Goal: Communication & Community: Connect with others

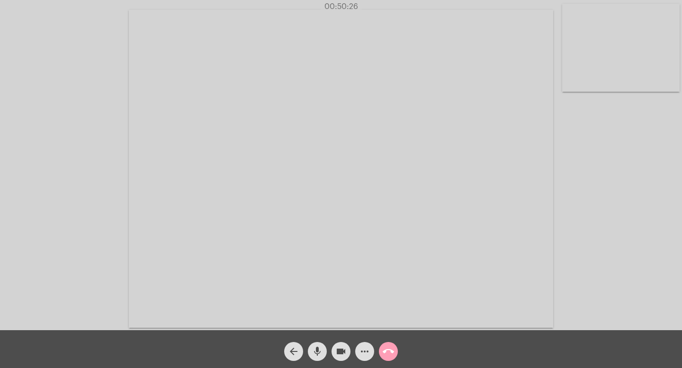
click at [394, 351] on mat-icon "call_end" at bounding box center [388, 351] width 11 height 11
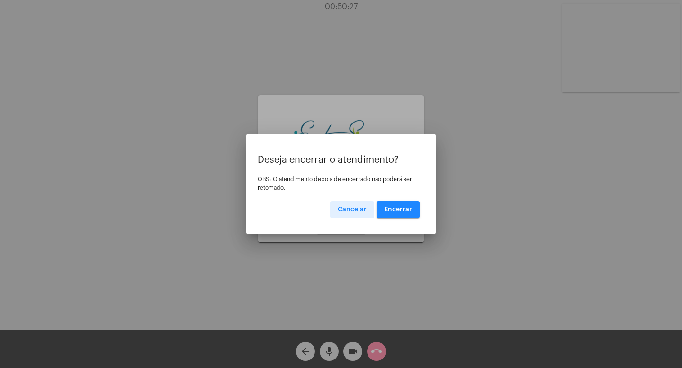
click at [395, 212] on span "Encerrar" at bounding box center [398, 209] width 28 height 7
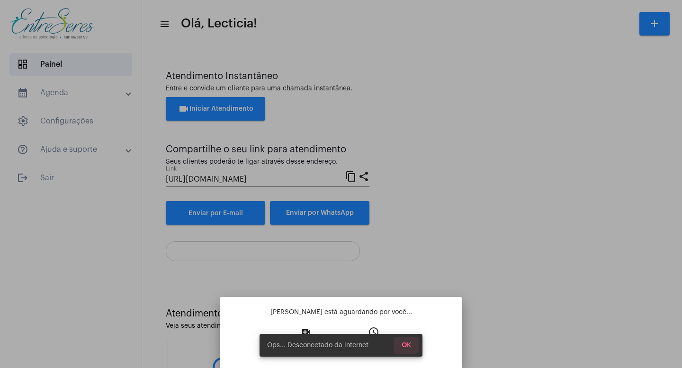
click at [410, 345] on span "OK" at bounding box center [406, 345] width 9 height 7
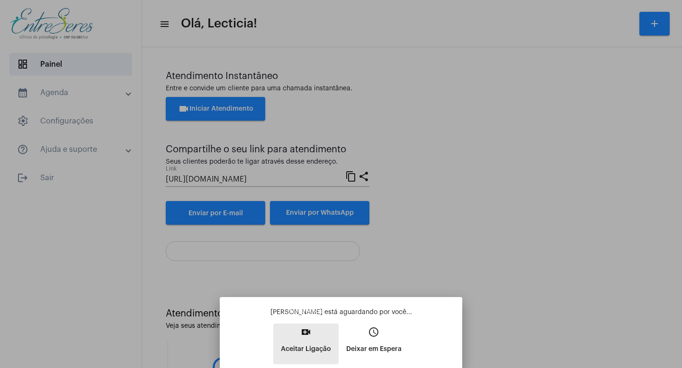
click at [306, 333] on mat-icon "video_call" at bounding box center [305, 332] width 11 height 11
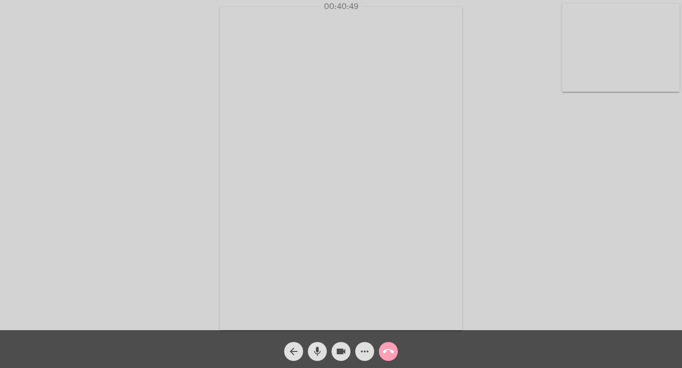
click at [387, 353] on mat-icon "call_end" at bounding box center [388, 351] width 11 height 11
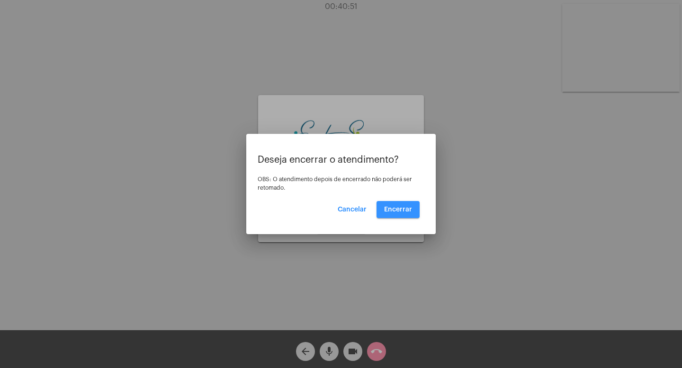
click at [403, 206] on span "Encerrar" at bounding box center [398, 209] width 28 height 7
